Goal: Transaction & Acquisition: Purchase product/service

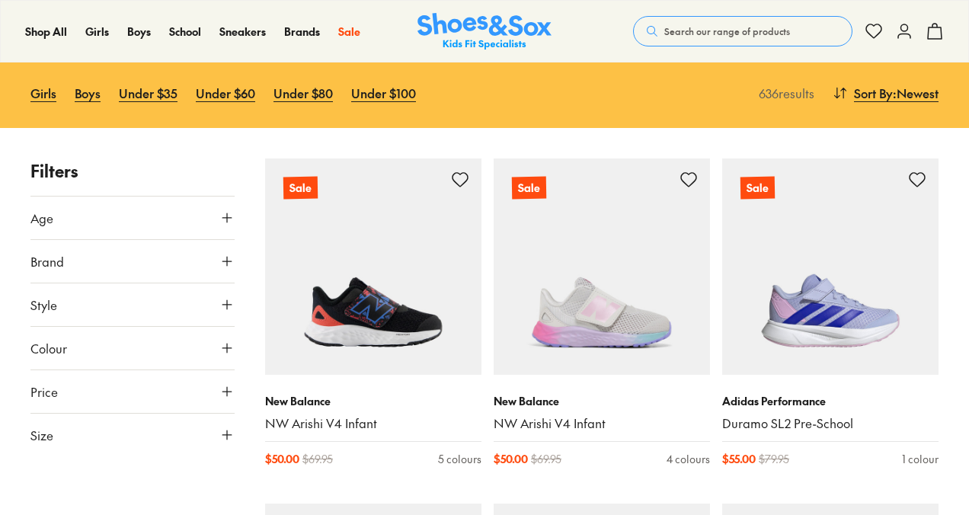
scroll to position [151, 0]
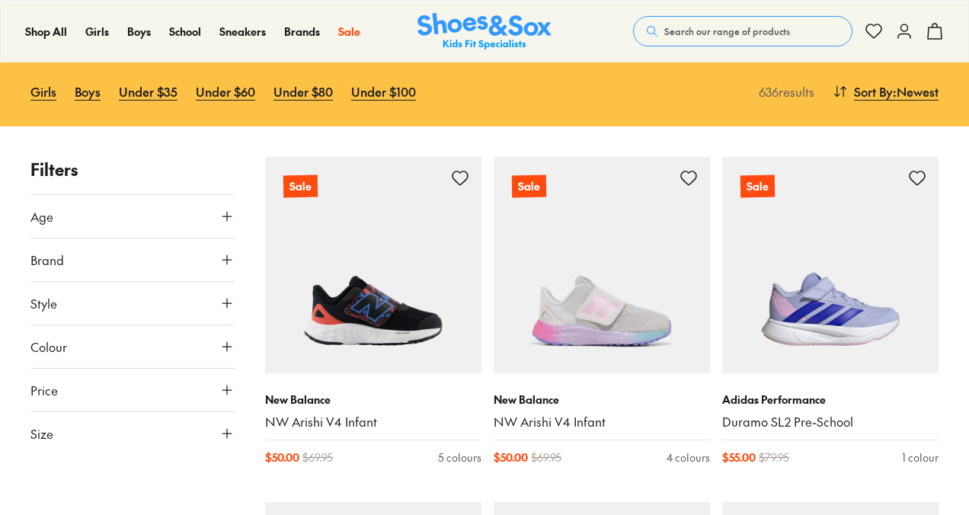
click at [179, 217] on button "Age" at bounding box center [132, 216] width 204 height 43
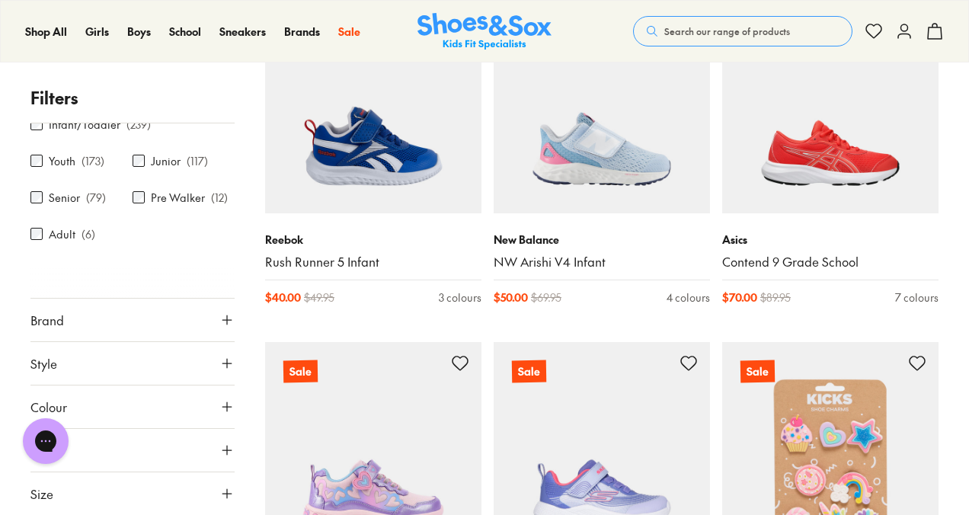
scroll to position [660, 0]
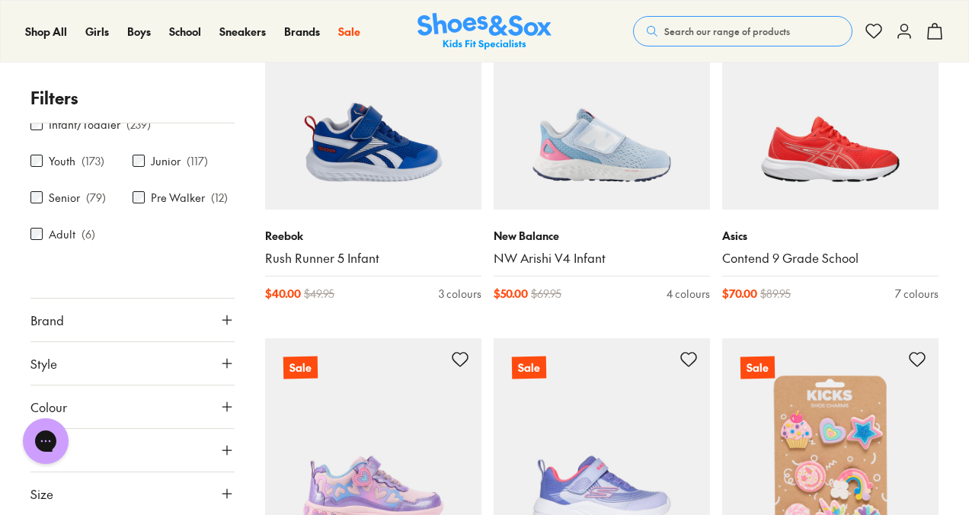
click at [117, 489] on button "Size" at bounding box center [132, 494] width 204 height 43
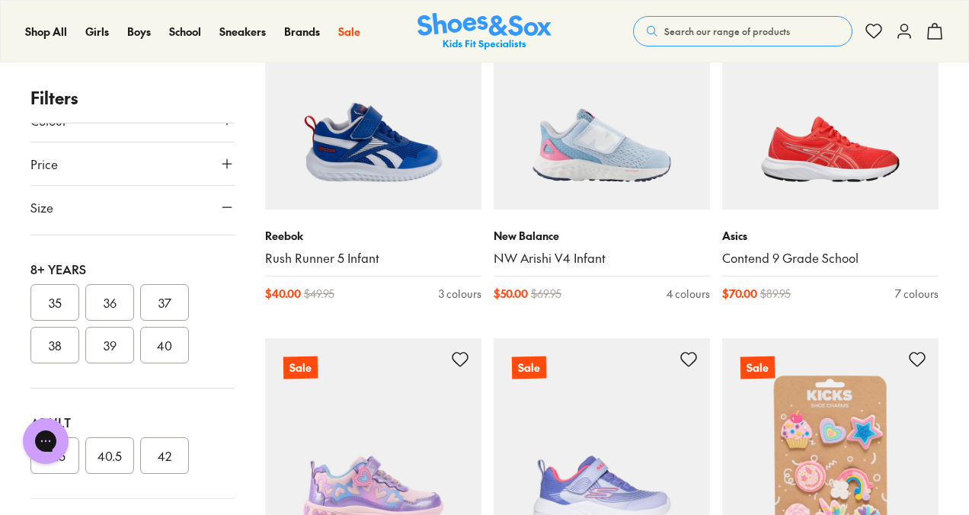
scroll to position [538, 0]
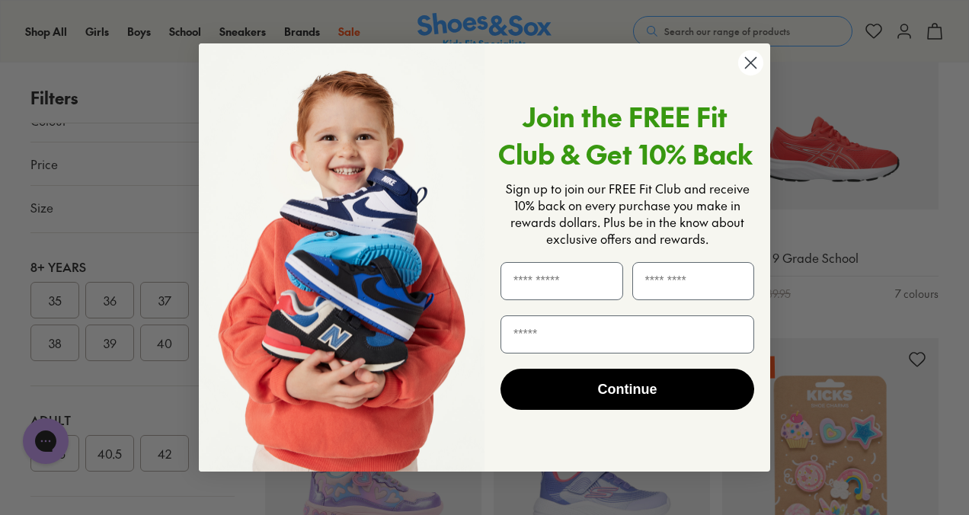
click at [759, 62] on circle "Close dialog" at bounding box center [750, 62] width 25 height 25
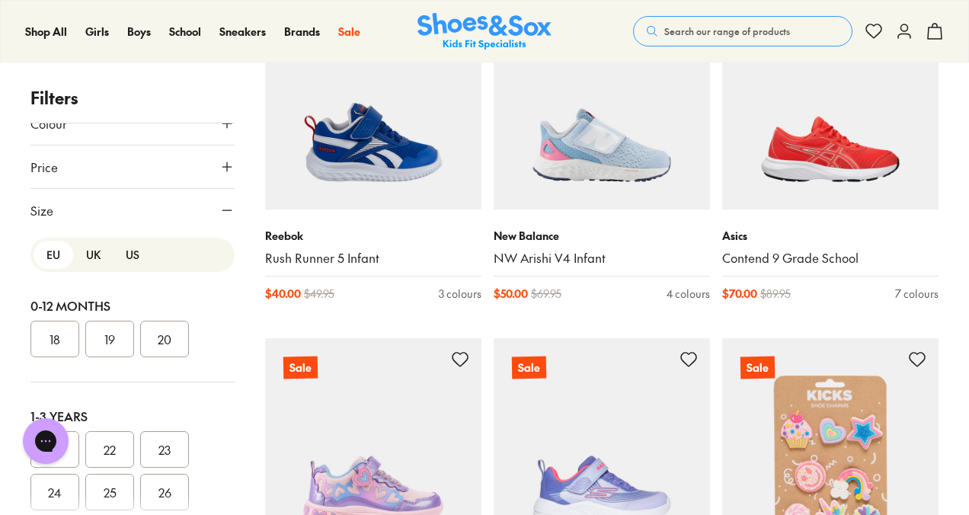
scroll to position [350, 0]
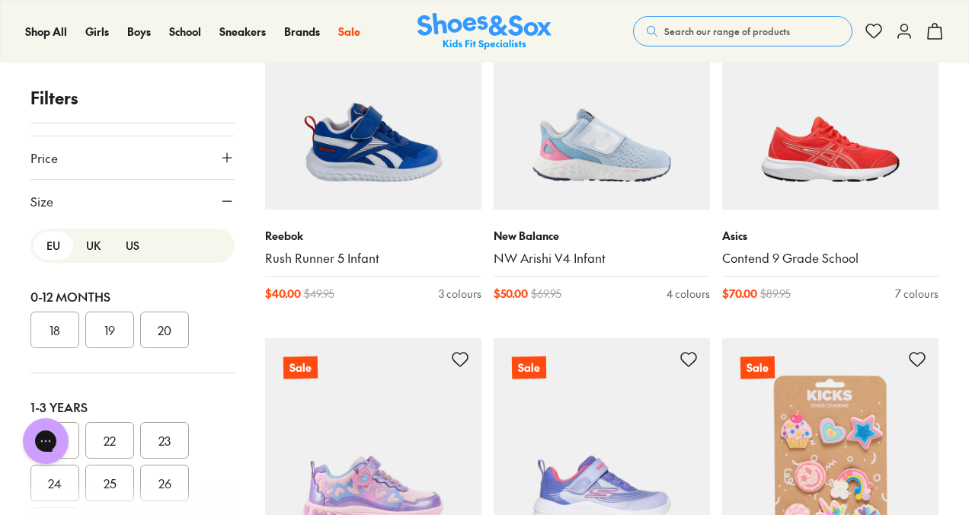
click at [133, 244] on button "US" at bounding box center [133, 246] width 40 height 28
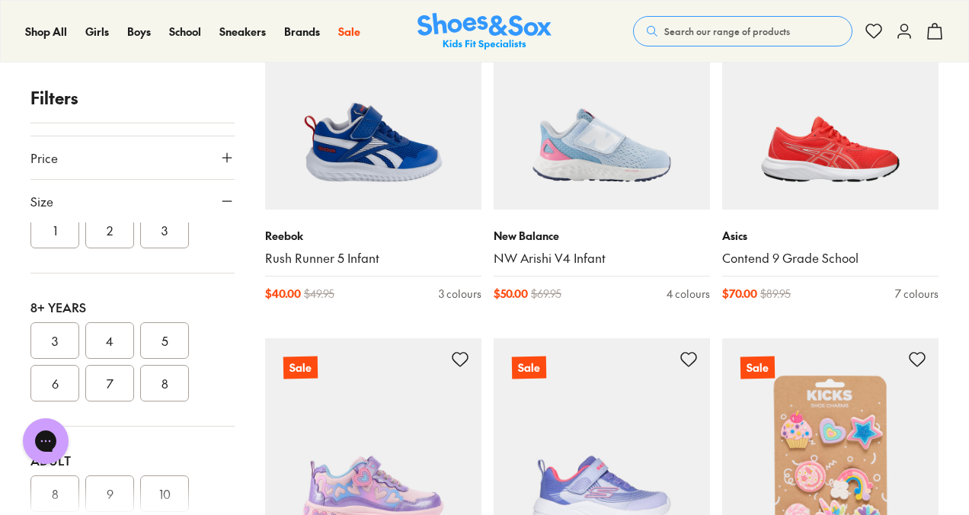
scroll to position [453, 0]
click at [114, 337] on button "4" at bounding box center [109, 336] width 49 height 37
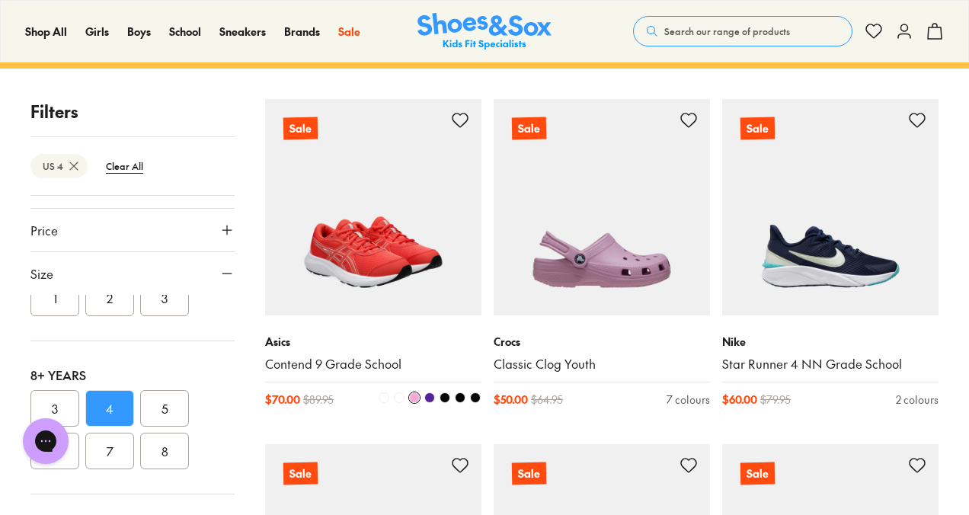
scroll to position [211, 0]
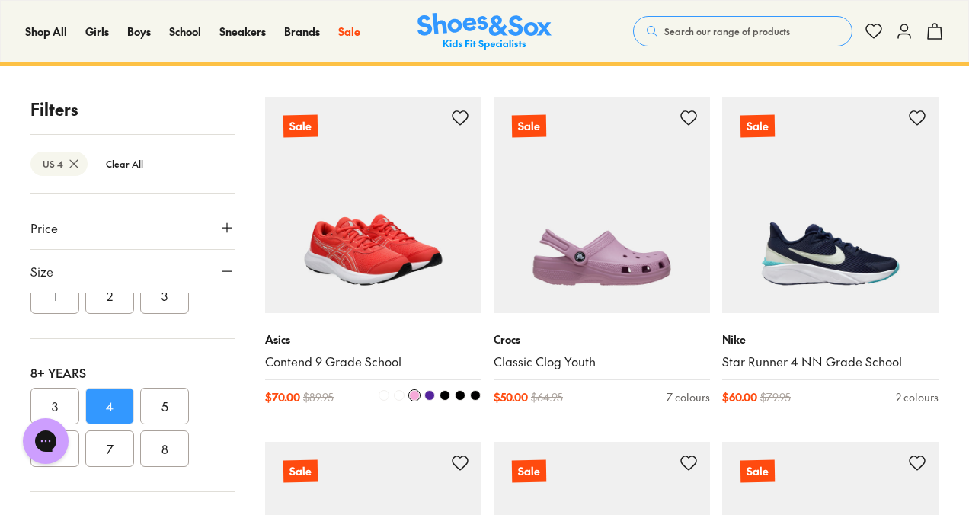
click at [461, 395] on span at bounding box center [460, 395] width 11 height 11
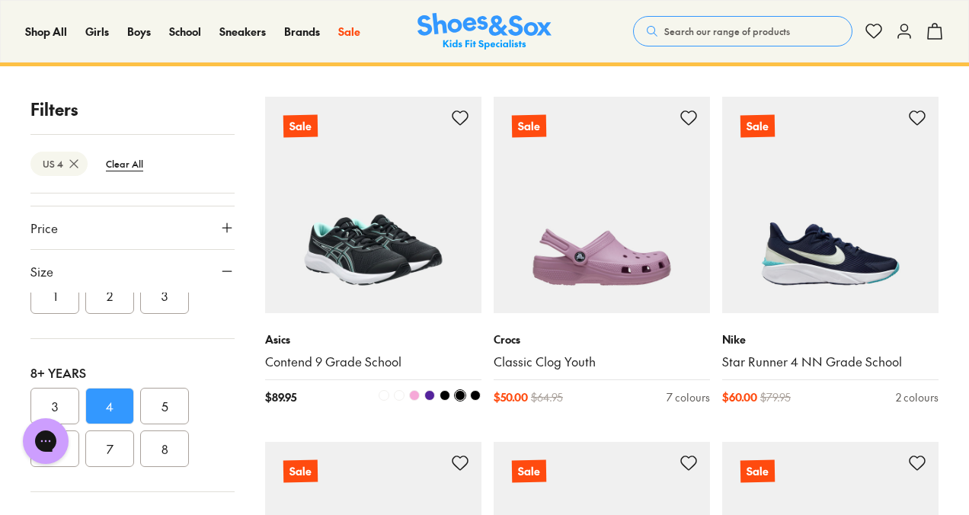
click at [476, 391] on span at bounding box center [475, 395] width 11 height 11
click at [431, 395] on span at bounding box center [429, 395] width 11 height 11
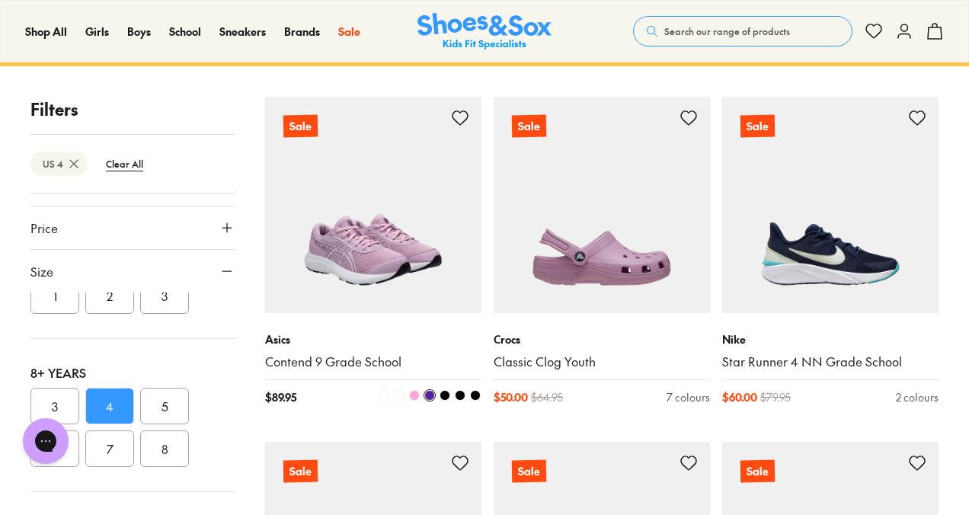
click at [447, 396] on span at bounding box center [445, 395] width 11 height 11
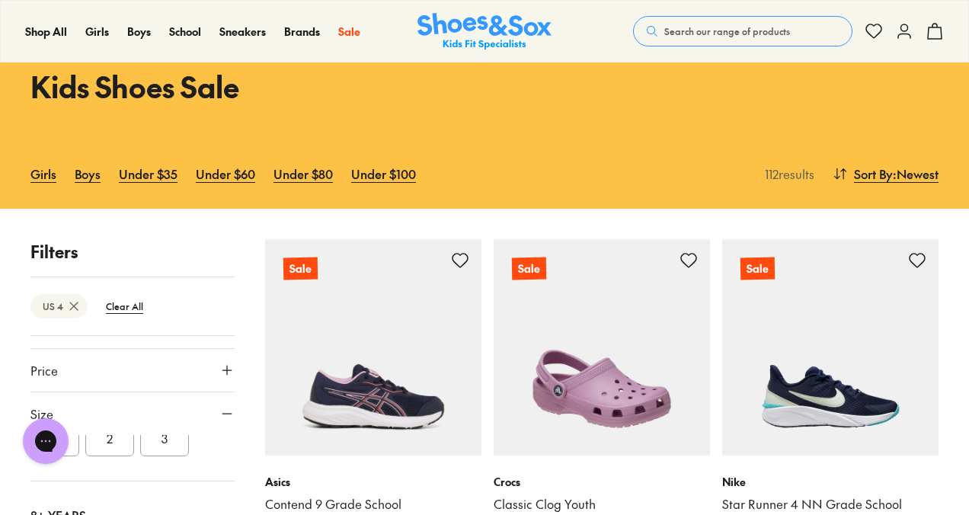
scroll to position [39, 0]
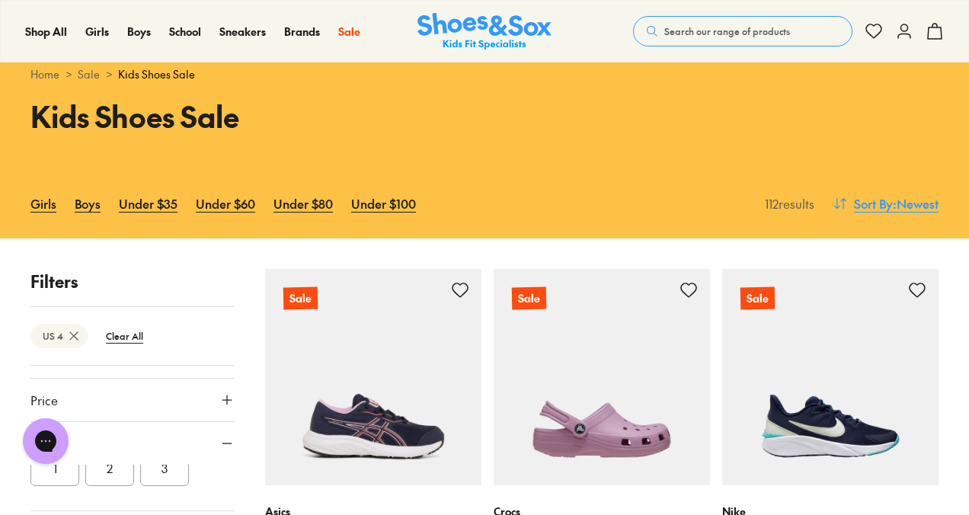
click at [918, 207] on span ": Newest" at bounding box center [916, 203] width 46 height 18
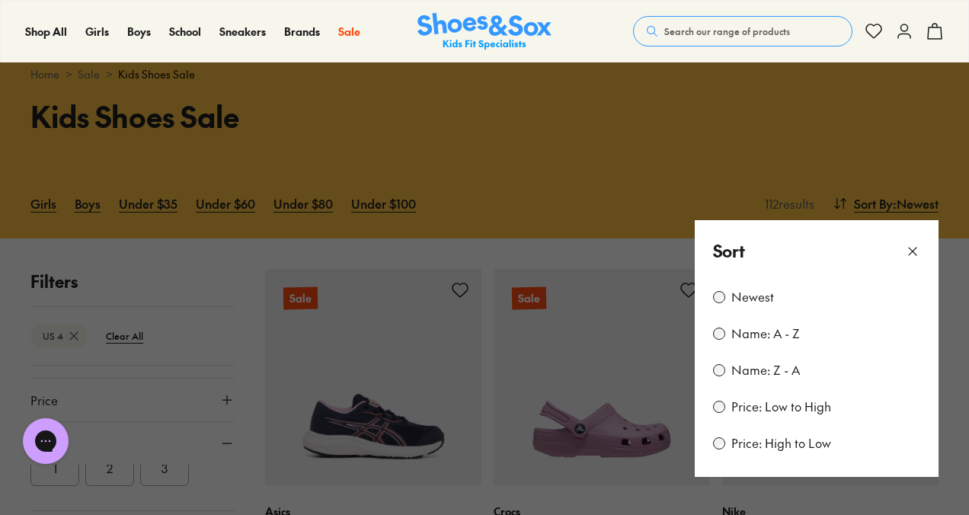
click at [761, 412] on label "Price: Low to High" at bounding box center [782, 407] width 100 height 17
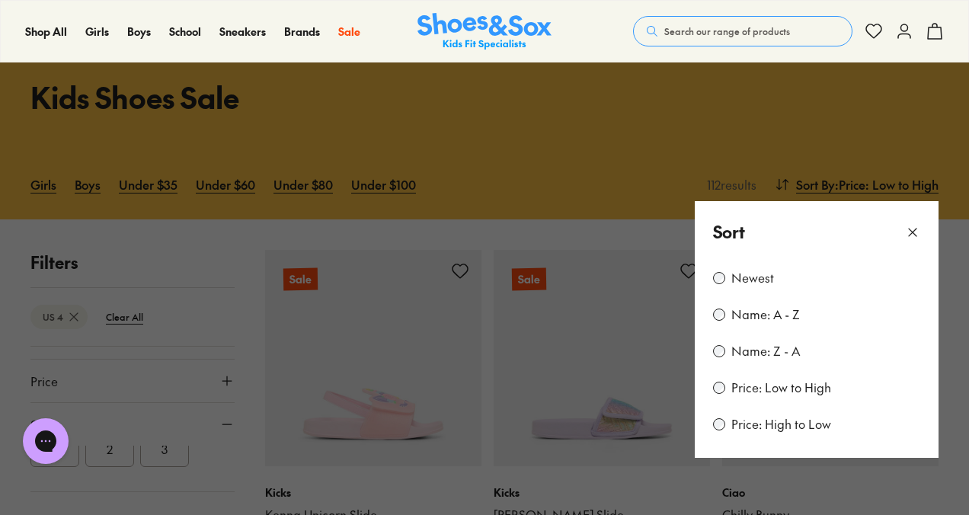
click at [793, 150] on button at bounding box center [484, 257] width 969 height 515
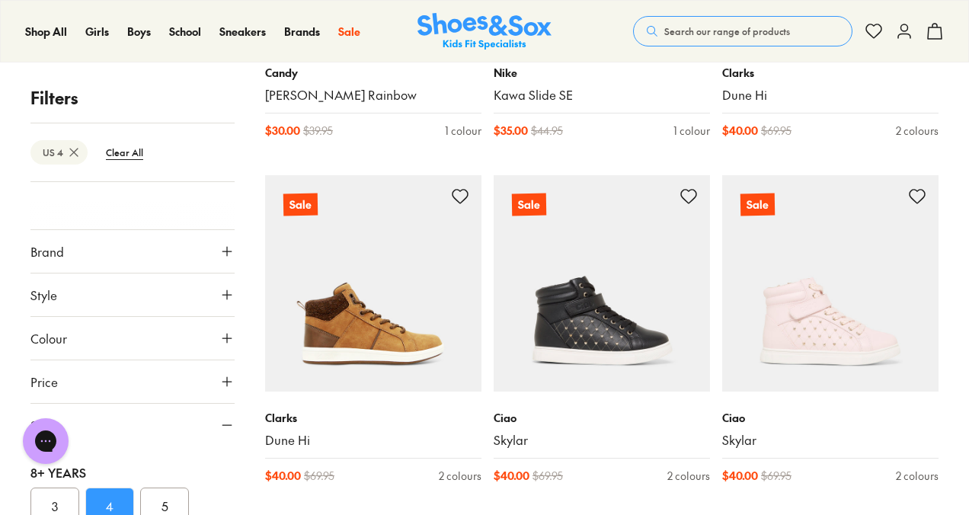
scroll to position [149, 0]
click at [192, 289] on button "Style" at bounding box center [132, 293] width 204 height 43
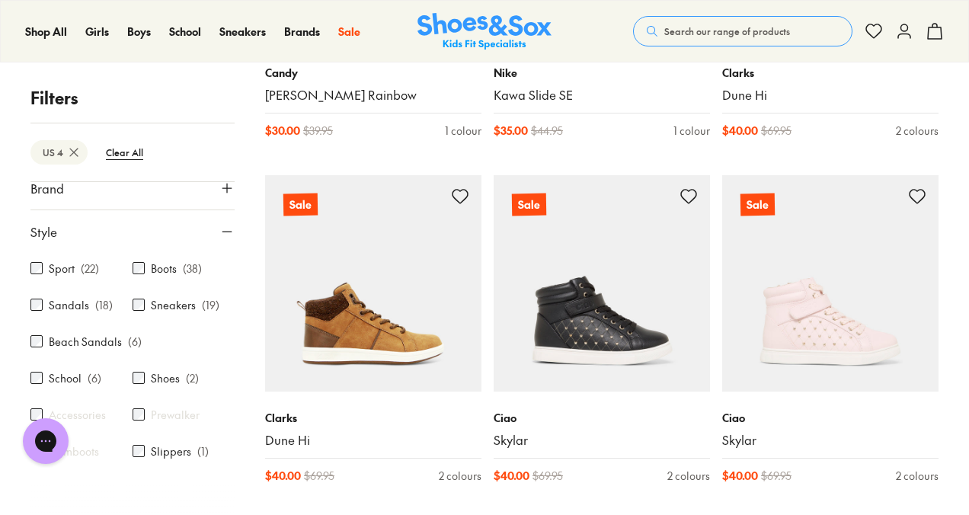
scroll to position [212, 0]
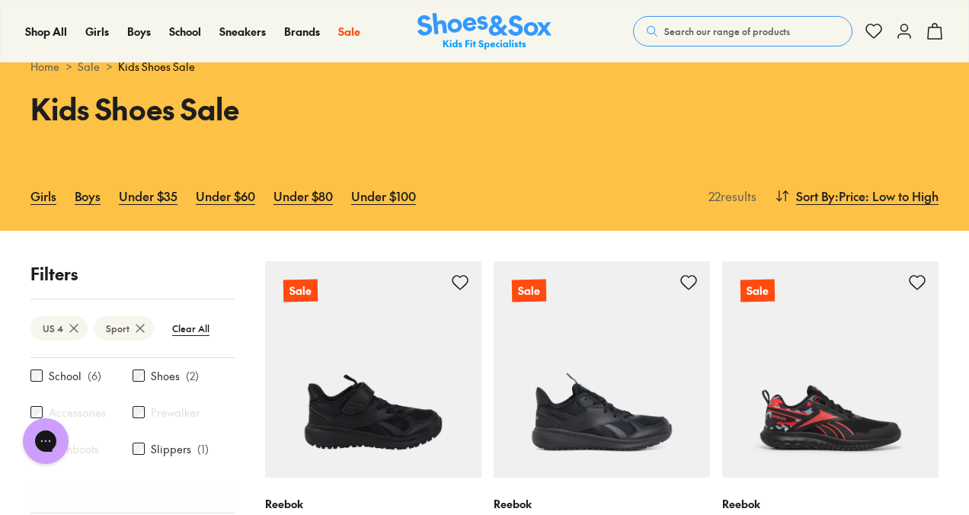
scroll to position [383, 0]
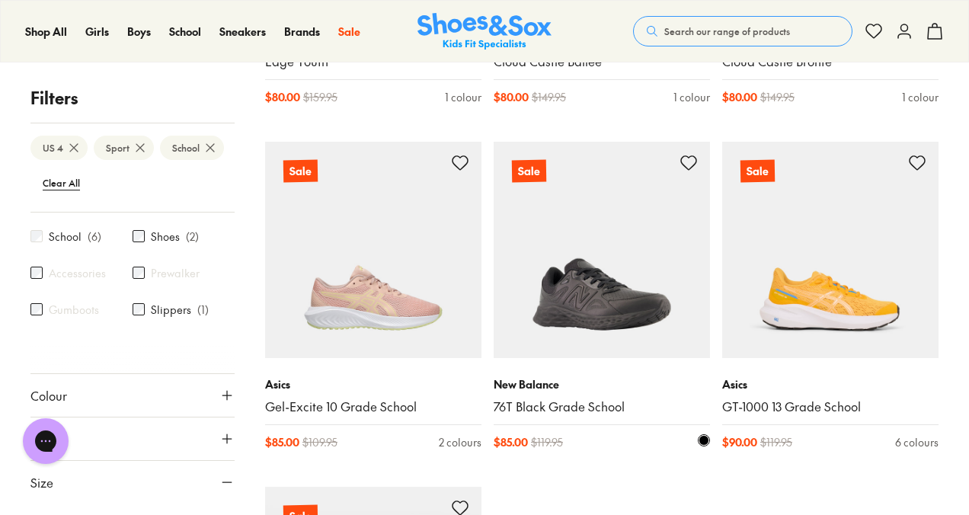
scroll to position [2945, 0]
click at [631, 308] on img at bounding box center [602, 249] width 216 height 216
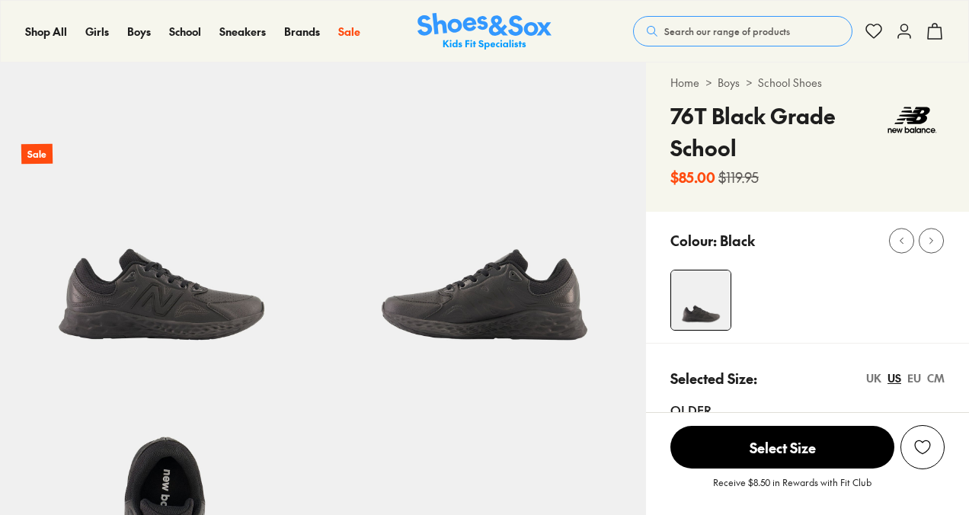
select select "*"
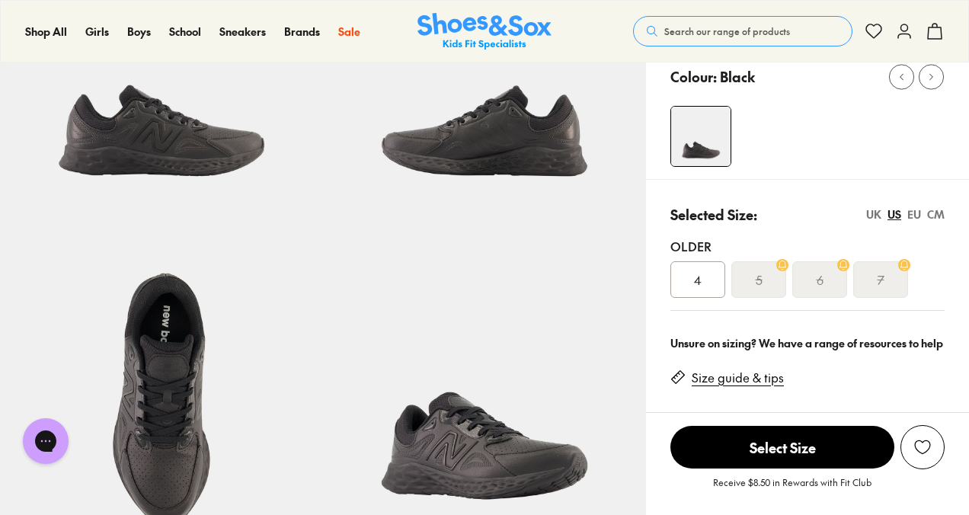
scroll to position [200, 0]
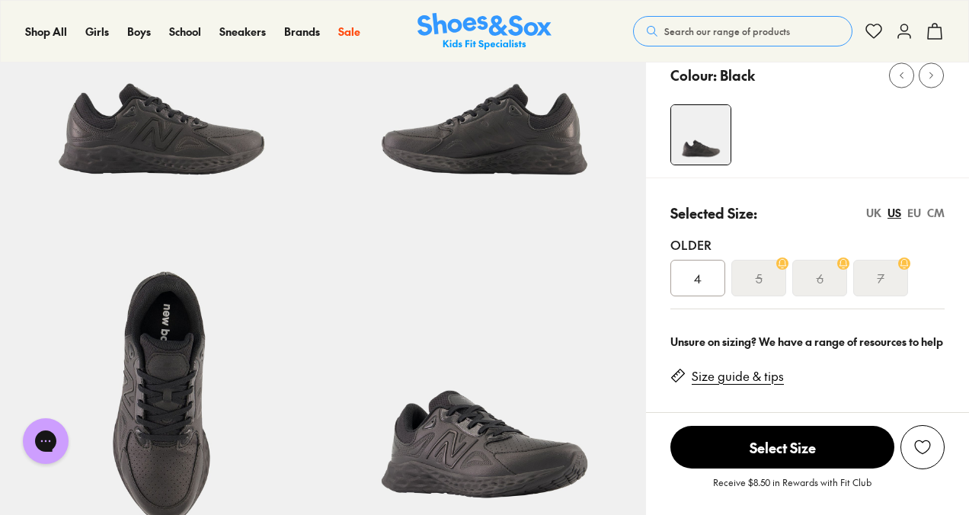
click at [715, 277] on div "4" at bounding box center [698, 278] width 55 height 37
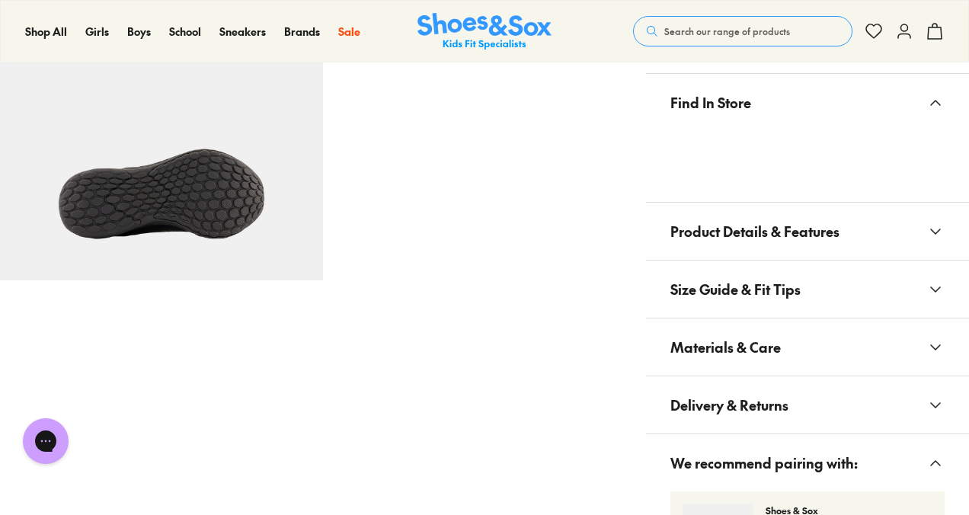
scroll to position [779, 0]
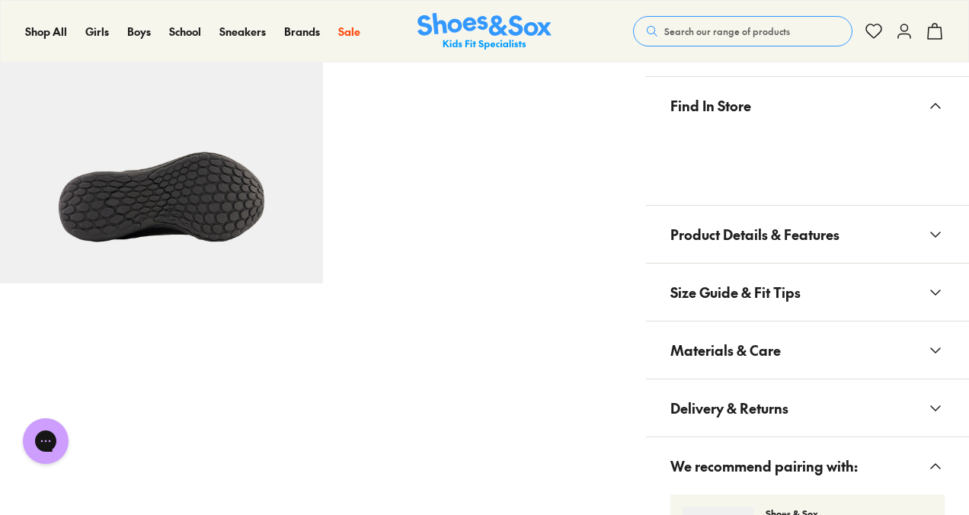
click at [724, 242] on span "Product Details & Features" at bounding box center [755, 234] width 169 height 45
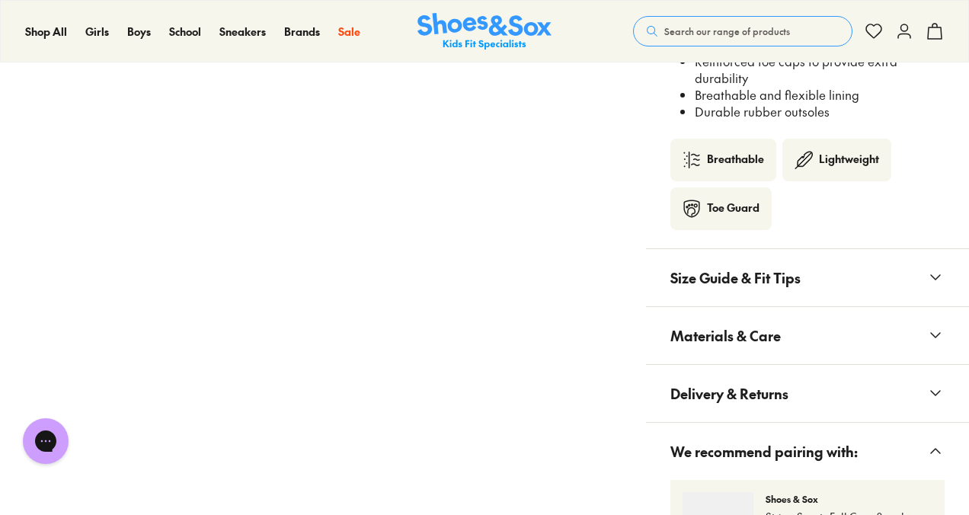
scroll to position [1184, 0]
